Goal: Information Seeking & Learning: Learn about a topic

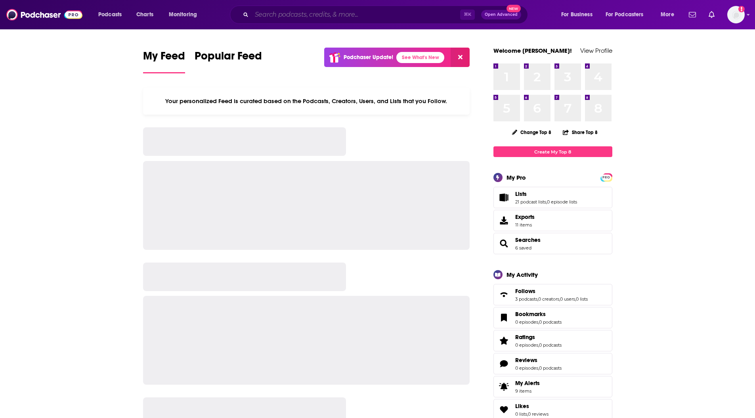
click at [280, 15] on input "Search podcasts, credits, & more..." at bounding box center [356, 14] width 208 height 13
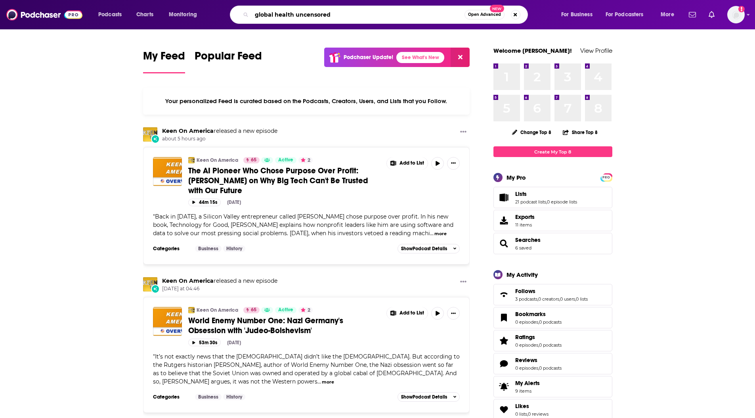
type input "global health uncensored"
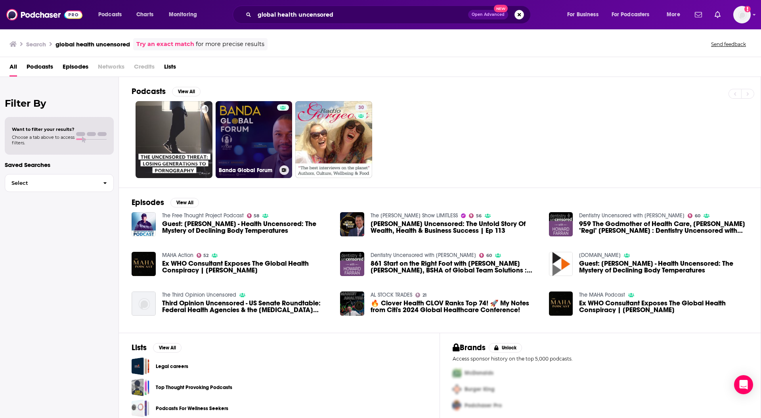
click at [233, 141] on link "Banda Global Forum" at bounding box center [253, 139] width 77 height 77
